Goal: Find specific page/section: Find specific page/section

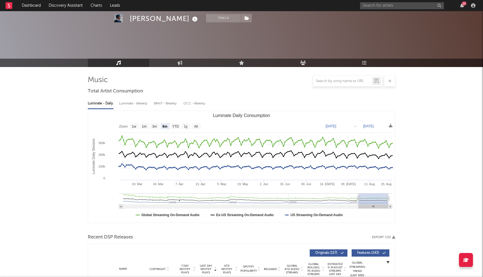
select select "6m"
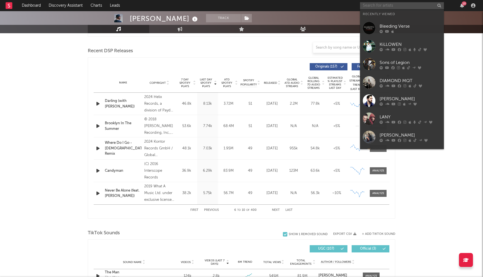
click at [395, 9] on input "text" at bounding box center [402, 5] width 84 height 7
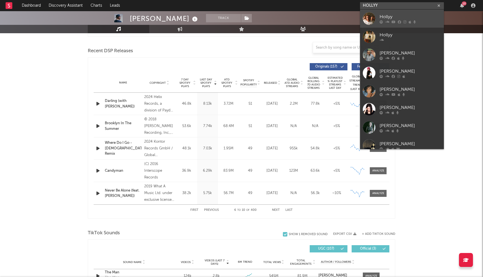
type input "HOLLYY"
click at [389, 17] on div "Hollyy" at bounding box center [411, 16] width 62 height 7
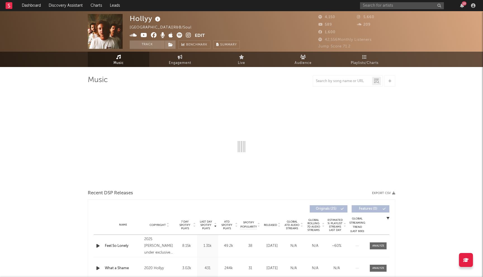
select select "1w"
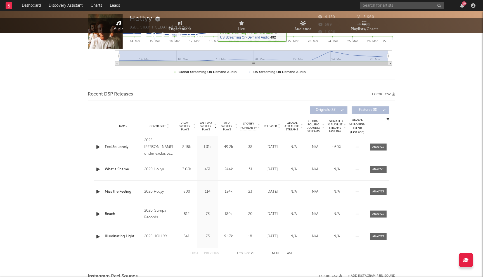
scroll to position [195, 0]
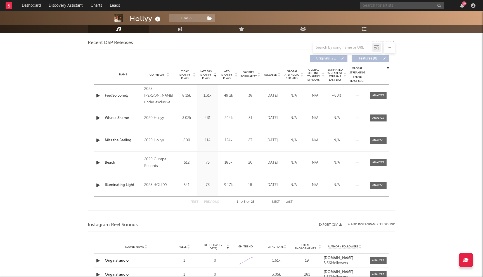
click at [395, 4] on input "text" at bounding box center [402, 5] width 84 height 7
type input "[PERSON_NAME]"
